Goal: Task Accomplishment & Management: Use online tool/utility

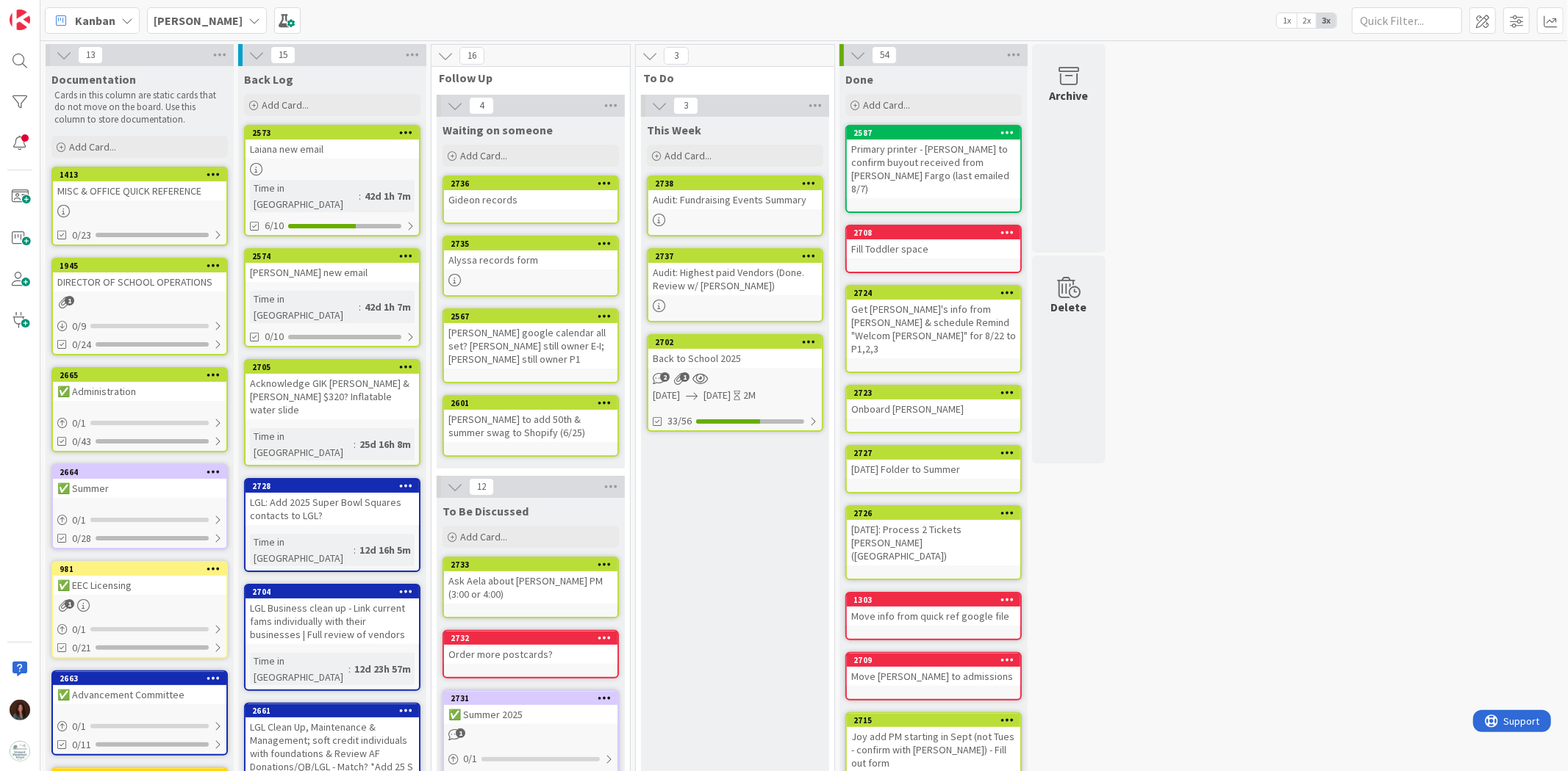
click at [734, 275] on div "Audit: Highest paid Vendors (Done. Review w/ [PERSON_NAME])" at bounding box center [734, 279] width 174 height 32
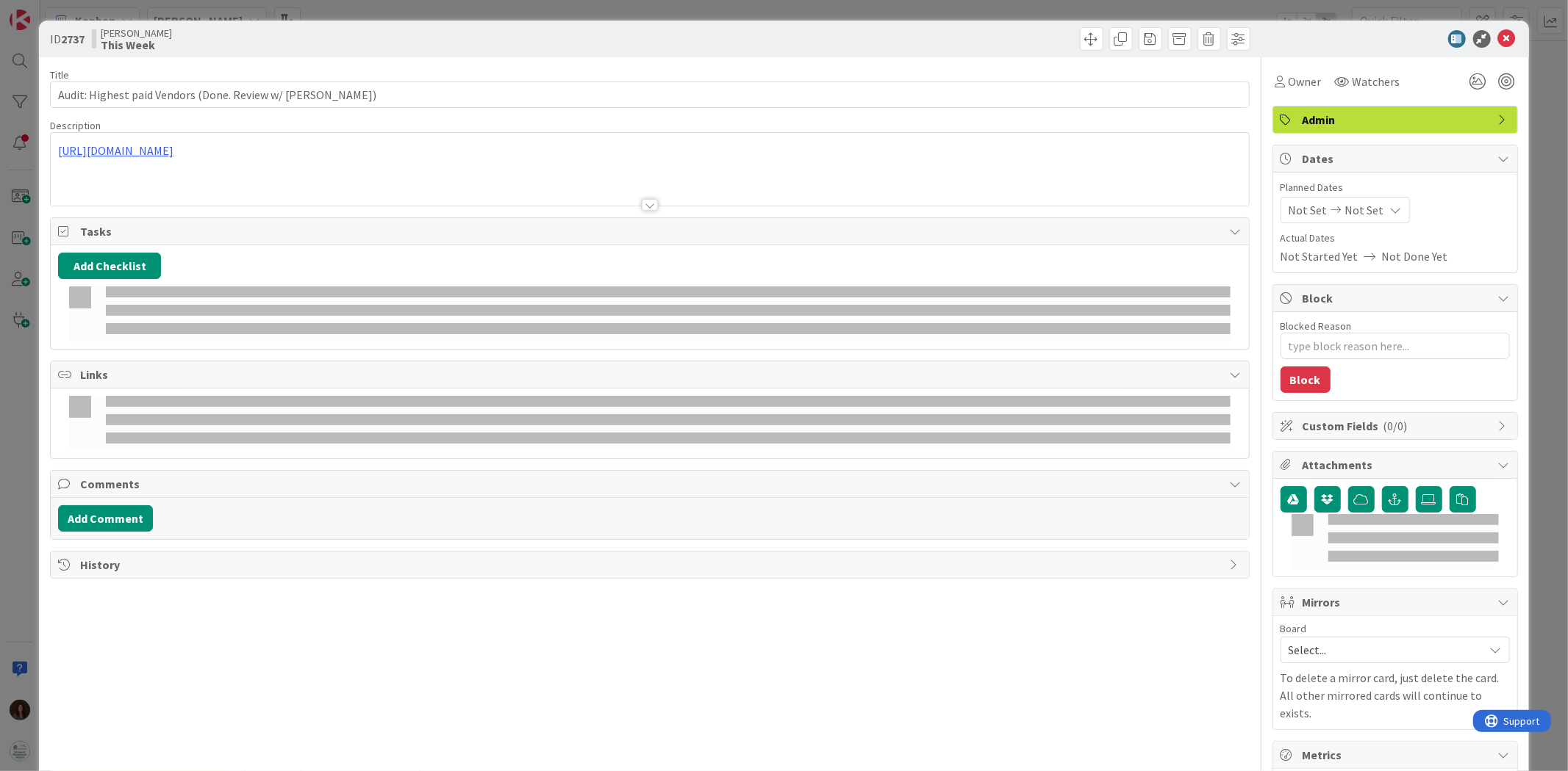
type textarea "x"
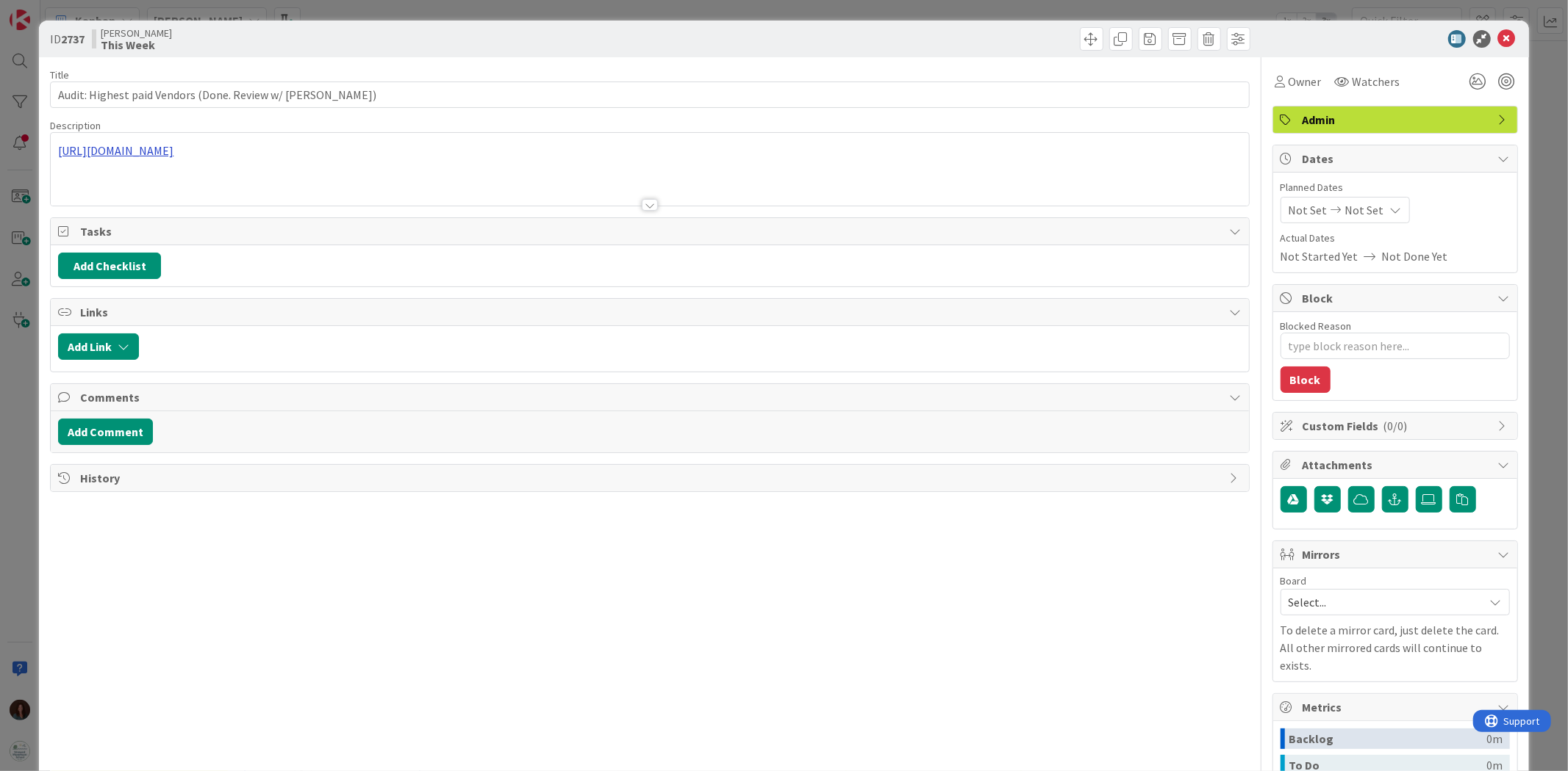
click at [243, 152] on div "[URL][DOMAIN_NAME]" at bounding box center [649, 169] width 1197 height 73
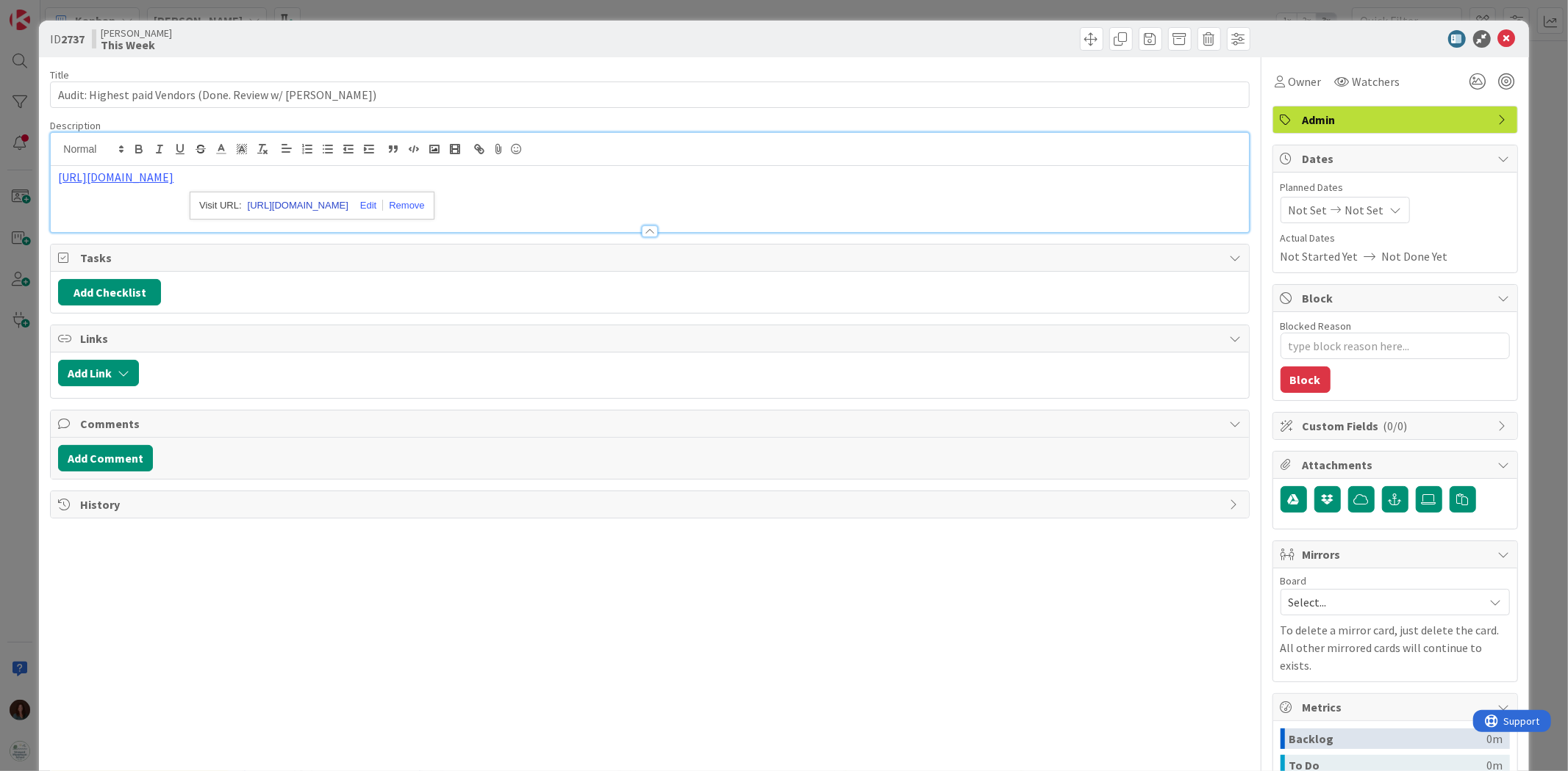
click at [324, 204] on link "[URL][DOMAIN_NAME]" at bounding box center [298, 206] width 101 height 19
drag, startPoint x: 1492, startPoint y: 35, endPoint x: 1203, endPoint y: 210, distance: 337.9
click at [1044, 35] on icon at bounding box center [1507, 39] width 17 height 17
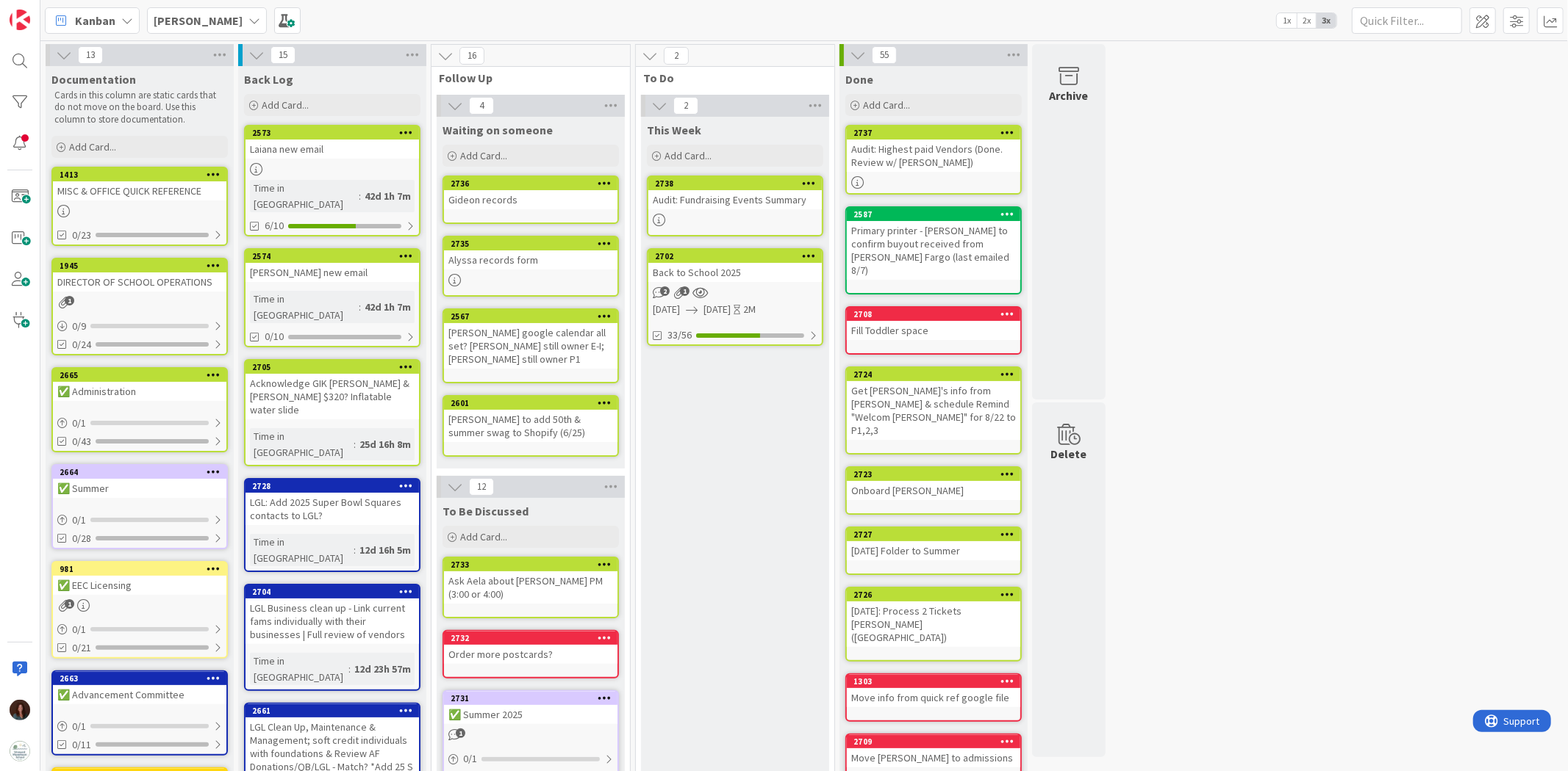
click at [707, 406] on div "This Week Add Card... 2738 Audit: Fundraising Events Summary 2702 Back to Schoo…" at bounding box center [735, 755] width 188 height 1278
